Goal: Transaction & Acquisition: Book appointment/travel/reservation

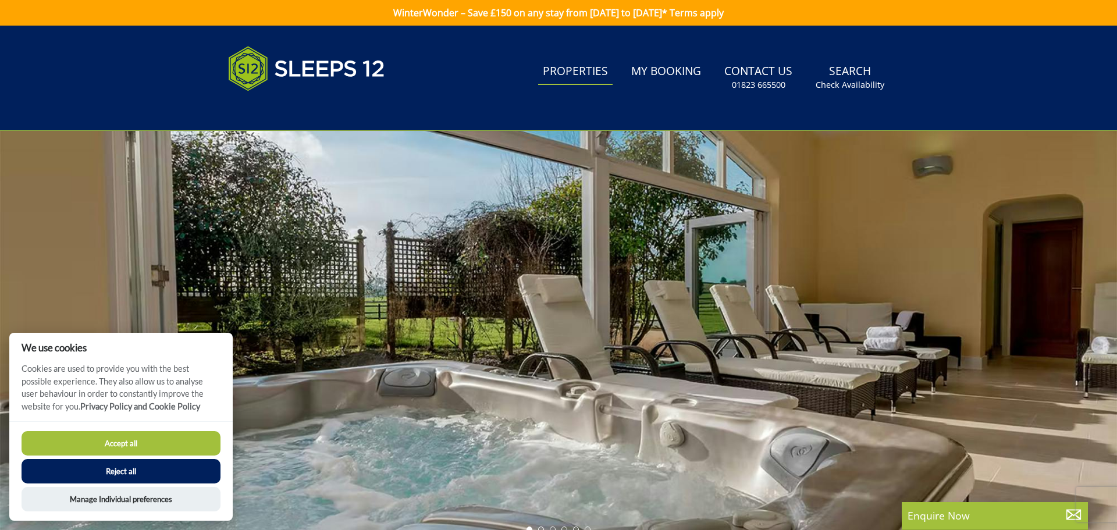
click at [582, 76] on link "Properties" at bounding box center [575, 72] width 74 height 26
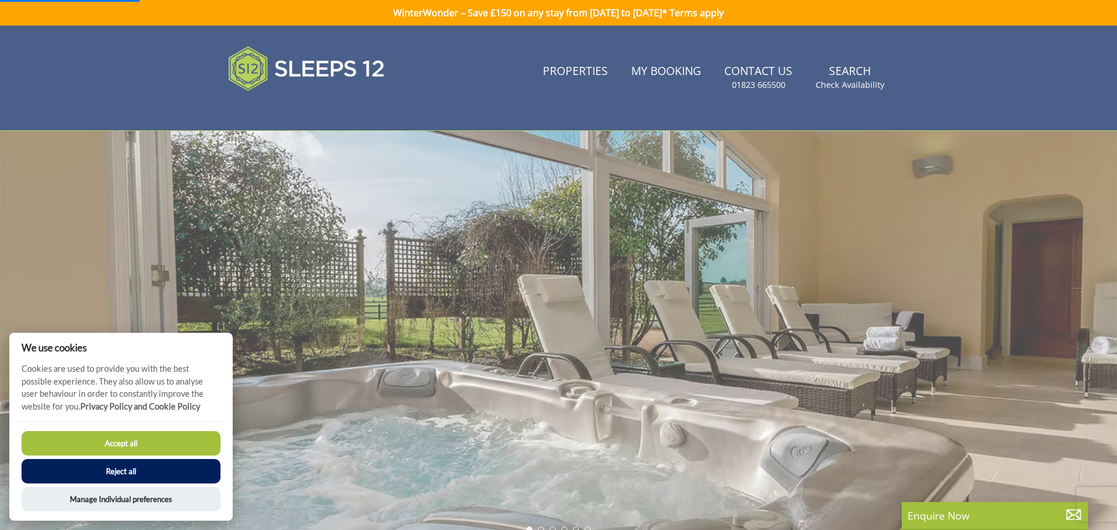
click at [98, 450] on button "Accept all" at bounding box center [121, 443] width 199 height 24
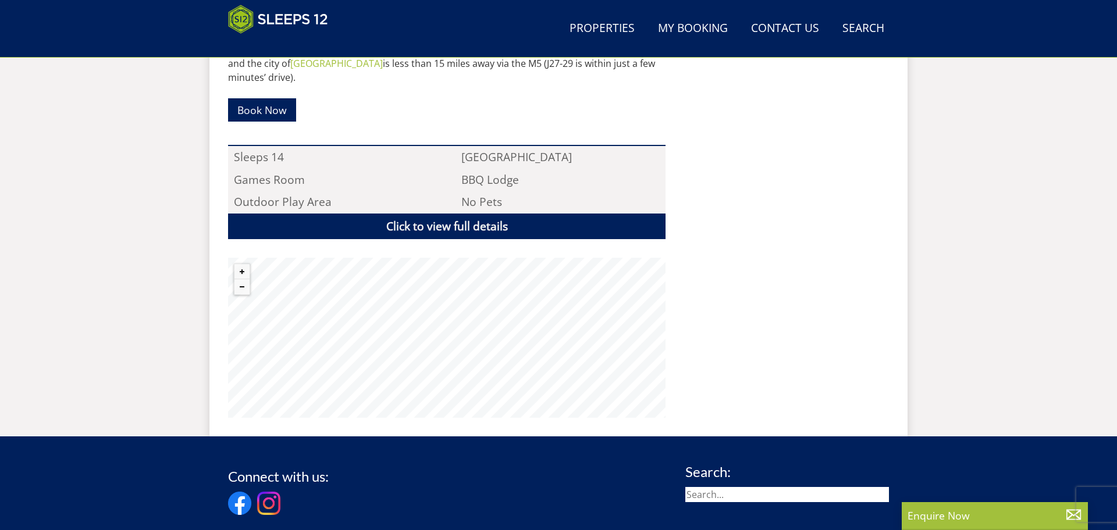
scroll to position [721, 0]
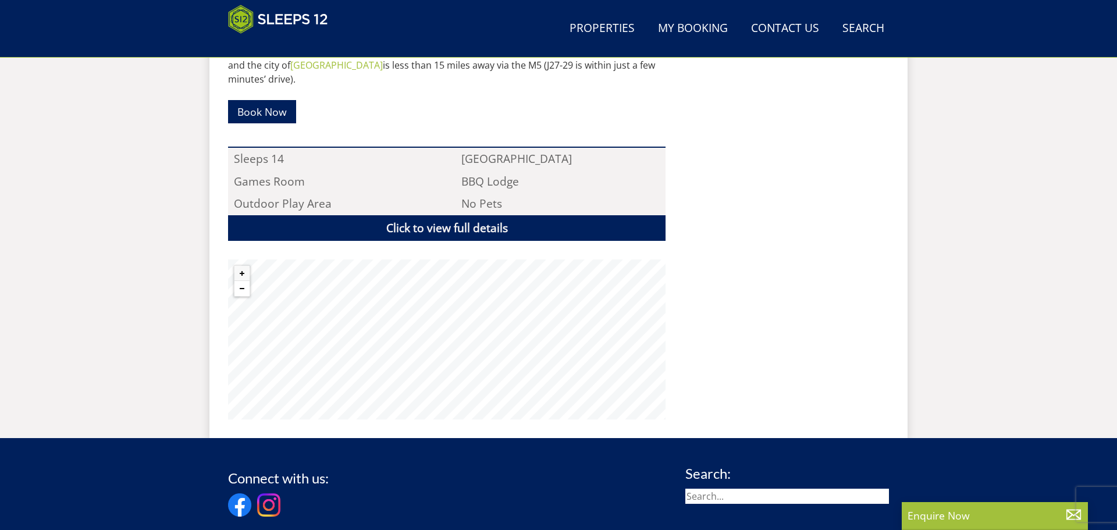
click at [243, 281] on button "Zoom out" at bounding box center [241, 288] width 15 height 15
click at [244, 281] on button "Zoom out" at bounding box center [241, 288] width 15 height 15
click at [243, 281] on button "Zoom out" at bounding box center [241, 288] width 15 height 15
click at [242, 281] on button "Zoom out" at bounding box center [241, 288] width 15 height 15
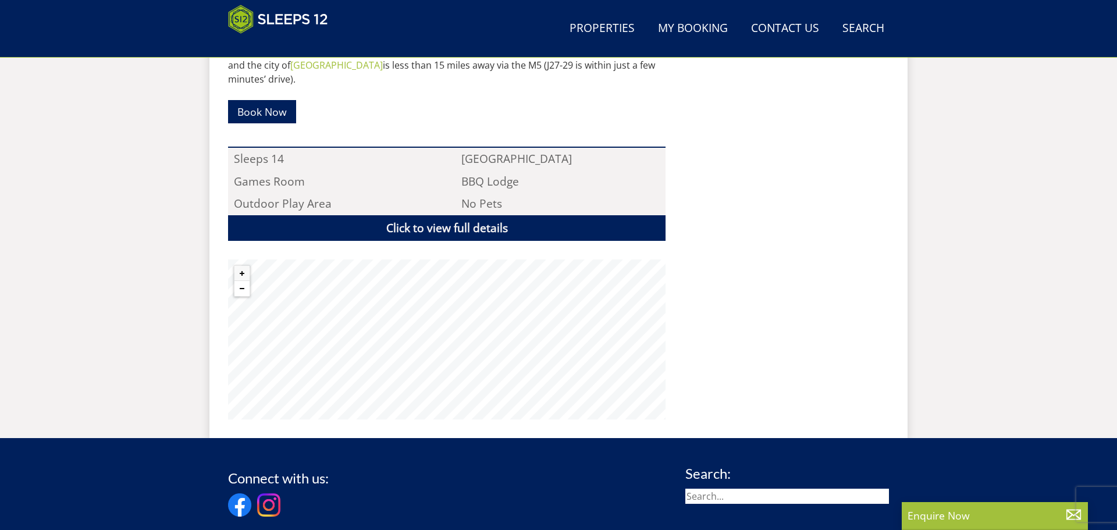
click at [242, 281] on button "Zoom out" at bounding box center [241, 288] width 15 height 15
click at [611, 23] on link "Properties" at bounding box center [602, 29] width 74 height 26
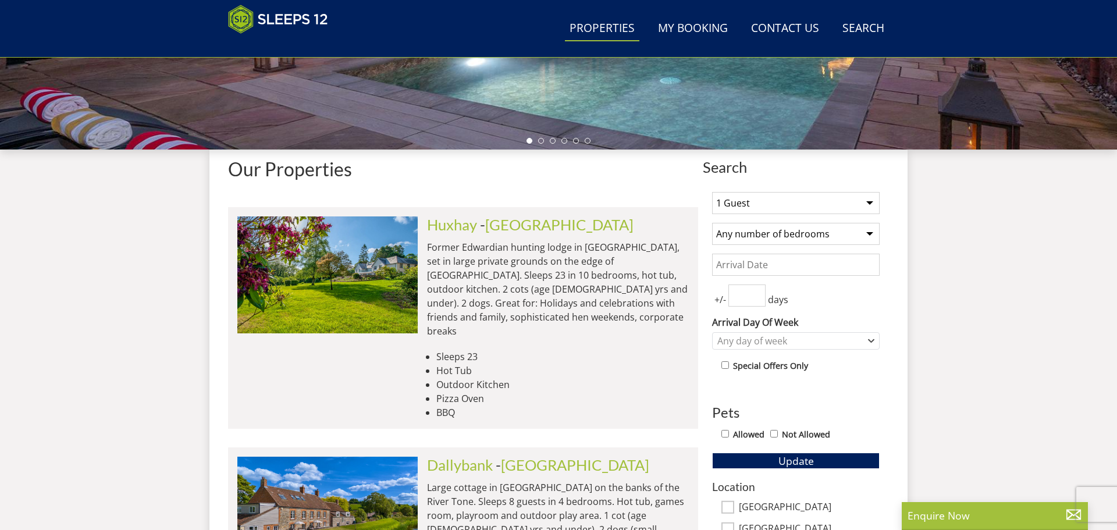
scroll to position [342, 0]
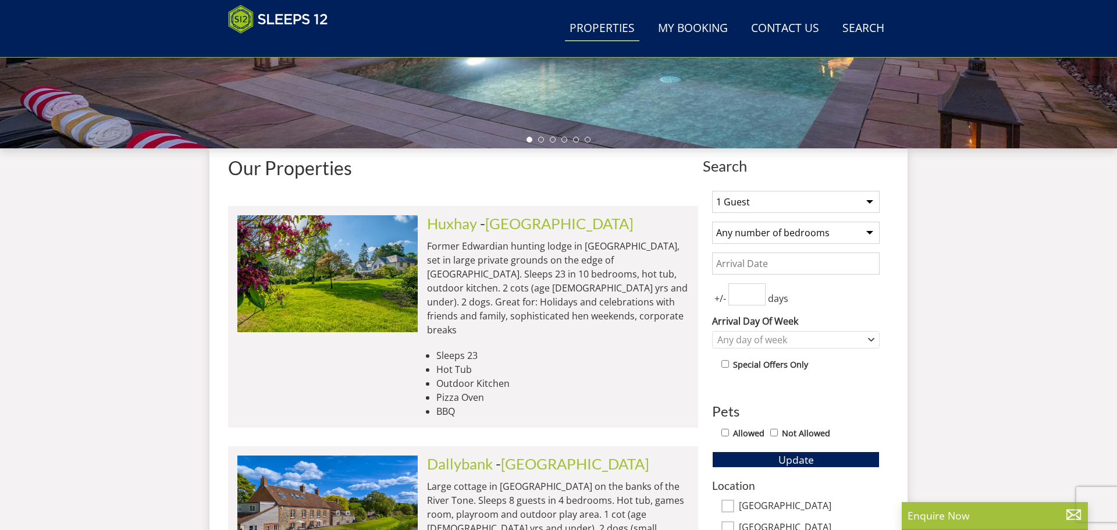
click at [775, 202] on select "1 Guest 2 Guests 3 Guests 4 Guests 5 Guests 6 Guests 7 Guests 8 Guests 9 Guests…" at bounding box center [796, 202] width 168 height 22
select select "14"
click at [712, 191] on select "1 Guest 2 Guests 3 Guests 4 Guests 5 Guests 6 Guests 7 Guests 8 Guests 9 Guests…" at bounding box center [796, 202] width 168 height 22
click at [750, 230] on select "Any number of bedrooms 4 Bedrooms 5 Bedrooms 6 Bedrooms 7 Bedrooms 8 Bedrooms 9…" at bounding box center [796, 233] width 168 height 22
select select "7"
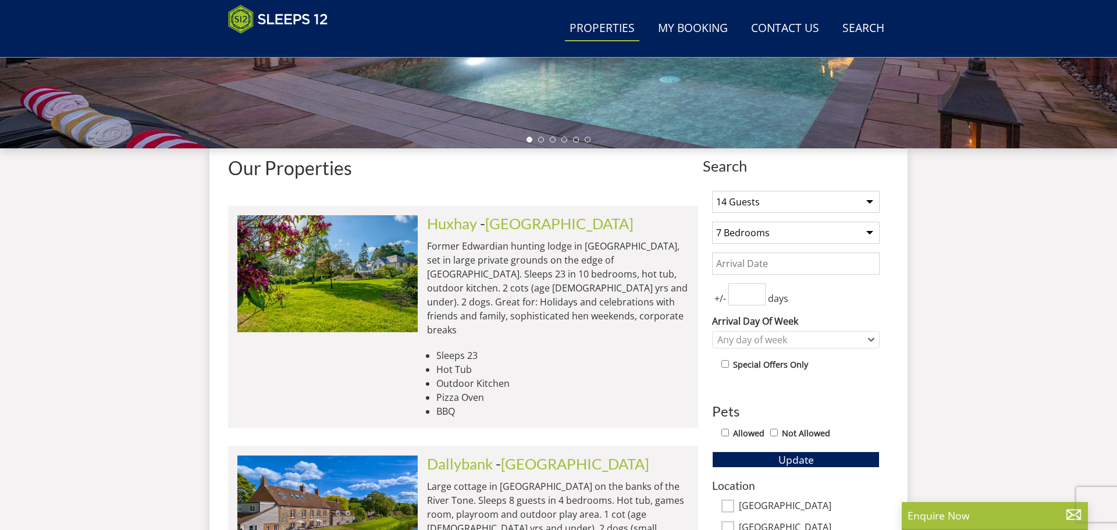
click at [712, 222] on select "Any number of bedrooms 4 Bedrooms 5 Bedrooms 6 Bedrooms 7 Bedrooms 8 Bedrooms 9…" at bounding box center [796, 233] width 168 height 22
click at [749, 264] on input "Date" at bounding box center [796, 263] width 168 height 22
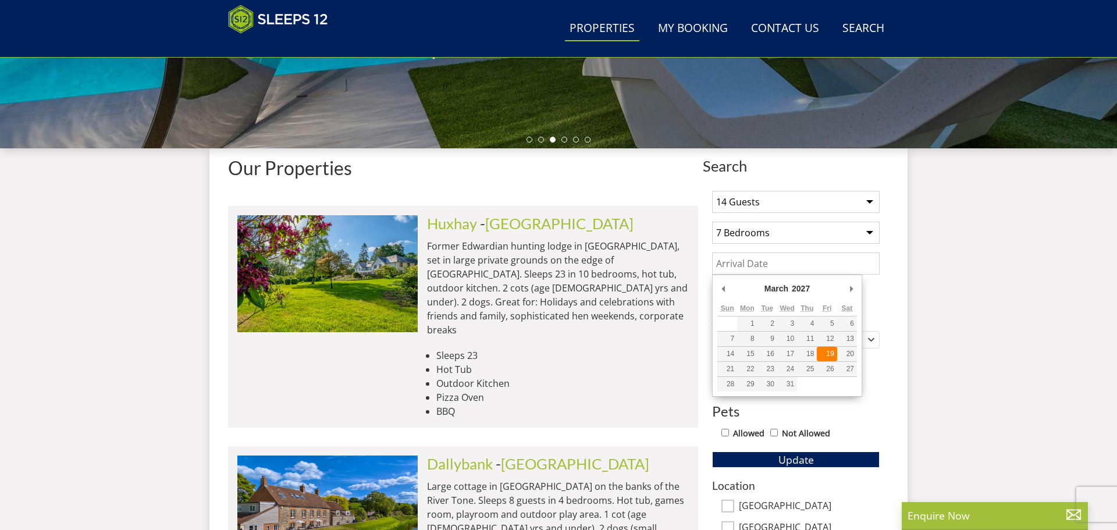
type input "[DATE]"
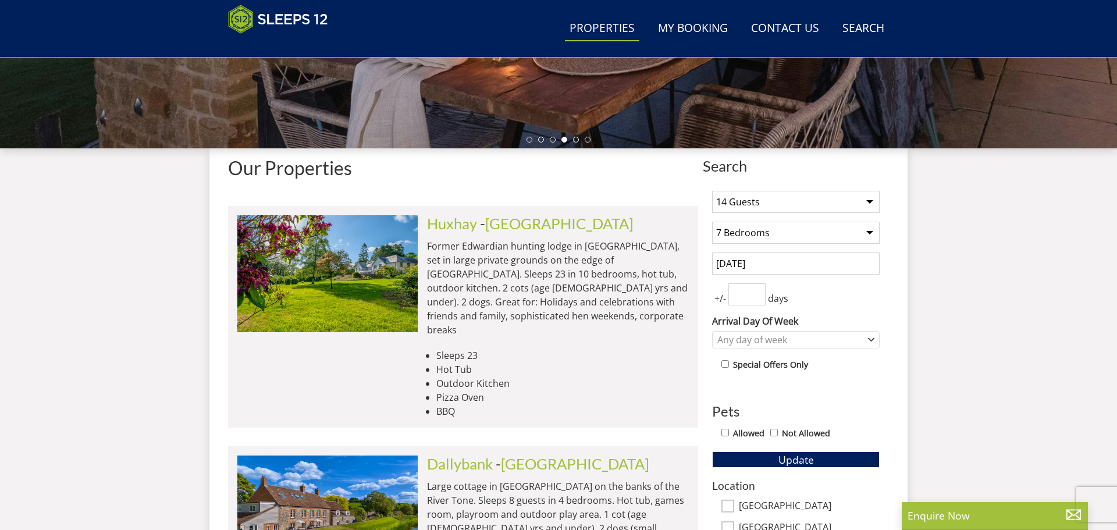
click at [754, 295] on input "number" at bounding box center [746, 294] width 37 height 22
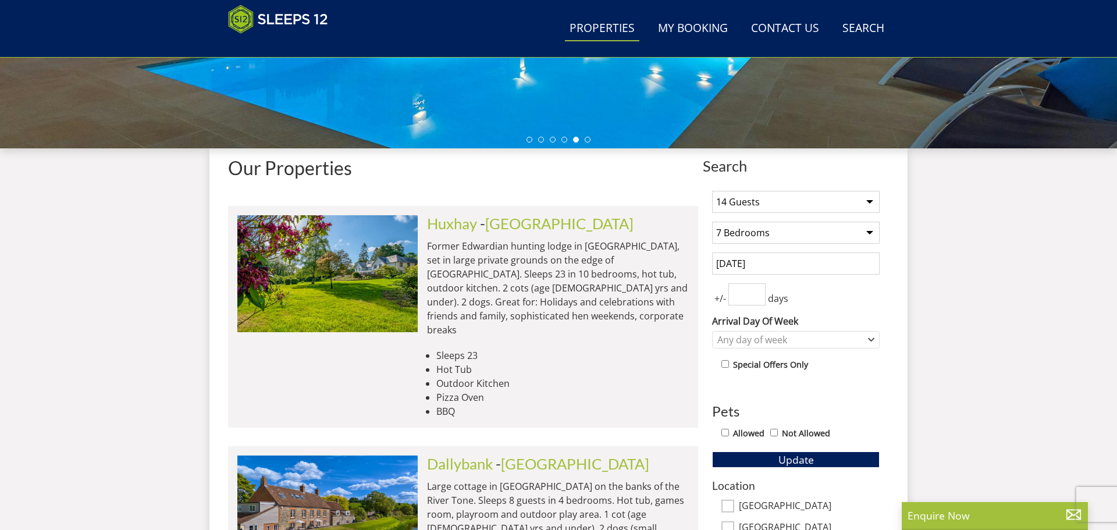
click at [745, 301] on input "number" at bounding box center [746, 294] width 37 height 22
type input "3"
click at [779, 336] on div "Any day of week" at bounding box center [789, 339] width 151 height 13
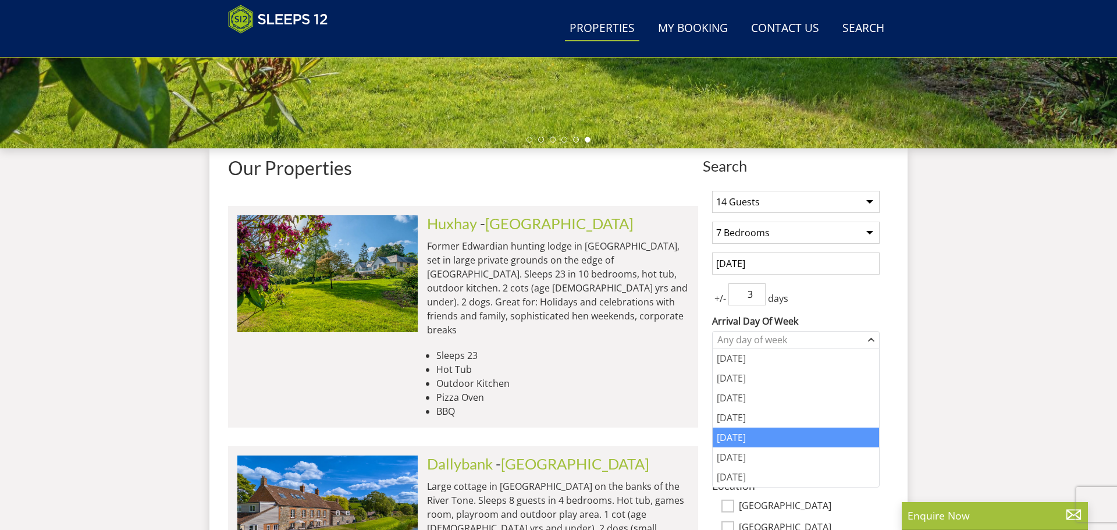
click at [739, 437] on div "[DATE]" at bounding box center [796, 438] width 166 height 20
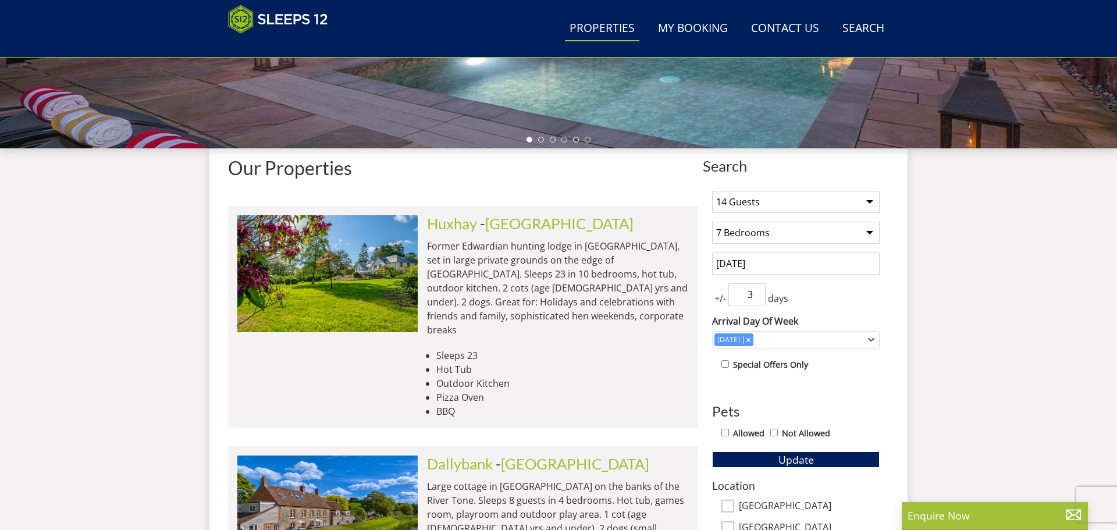
click at [774, 433] on input "Not Allowed" at bounding box center [774, 433] width 8 height 8
checkbox input "true"
click at [781, 464] on span "Update" at bounding box center [795, 460] width 35 height 14
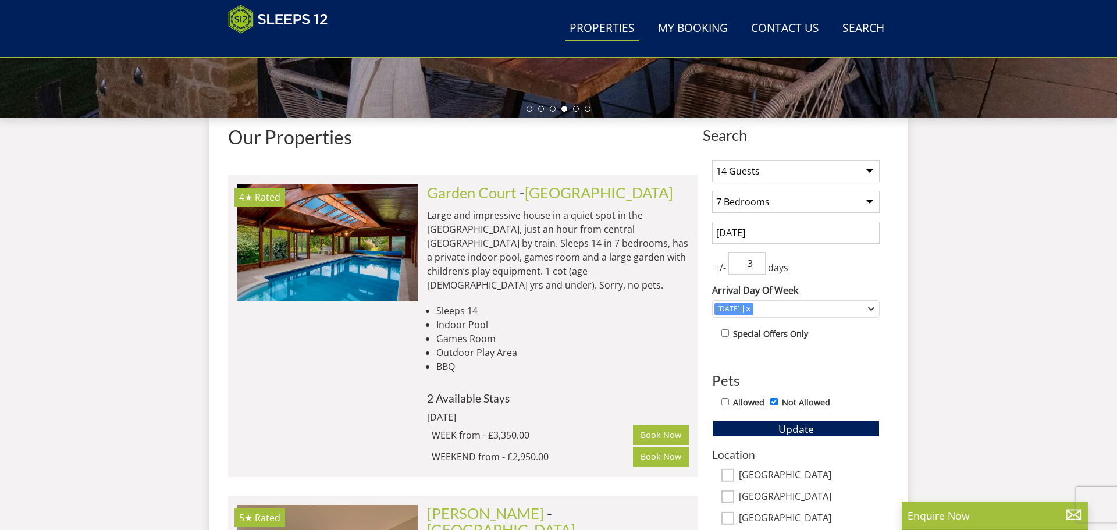
scroll to position [372, 0]
click at [732, 173] on select "1 Guest 2 Guests 3 Guests 4 Guests 5 Guests 6 Guests 7 Guests 8 Guests 9 Guests…" at bounding box center [796, 172] width 168 height 22
select select "12"
click at [712, 161] on select "1 Guest 2 Guests 3 Guests 4 Guests 5 Guests 6 Guests 7 Guests 8 Guests 9 Guests…" at bounding box center [796, 172] width 168 height 22
click at [746, 308] on icon "Combobox" at bounding box center [748, 309] width 4 height 4
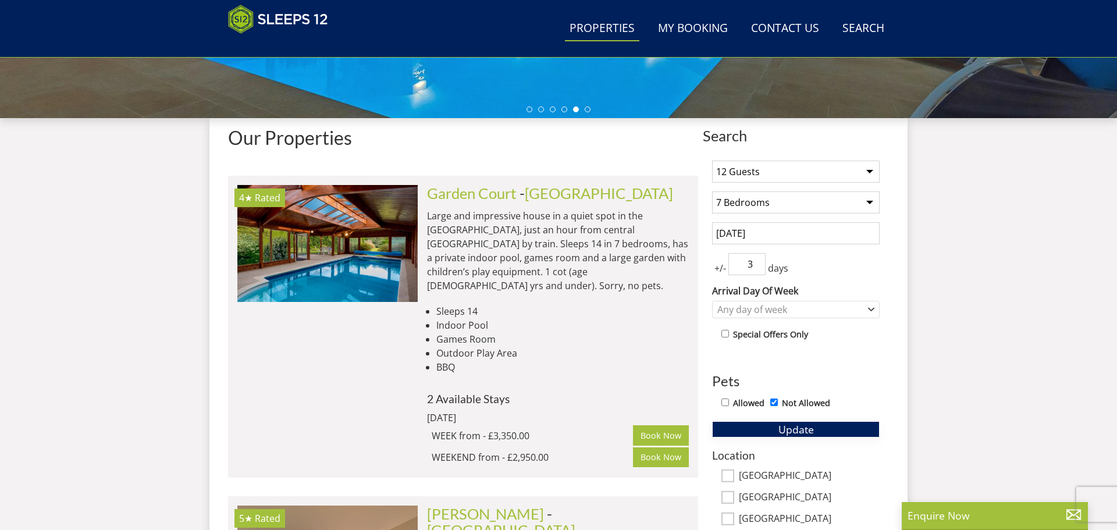
click at [784, 429] on span "Update" at bounding box center [795, 429] width 35 height 14
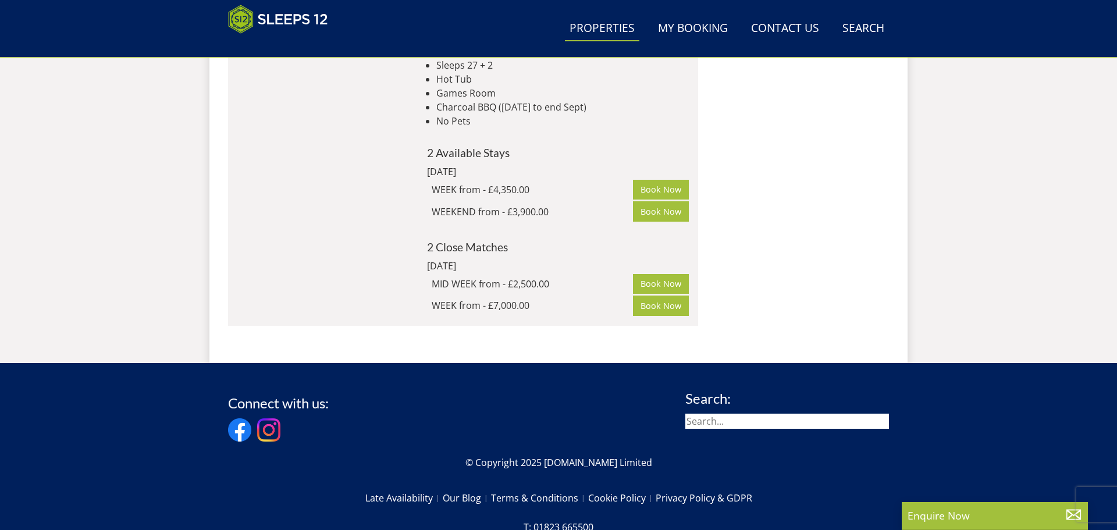
scroll to position [2406, 0]
